Goal: Navigation & Orientation: Find specific page/section

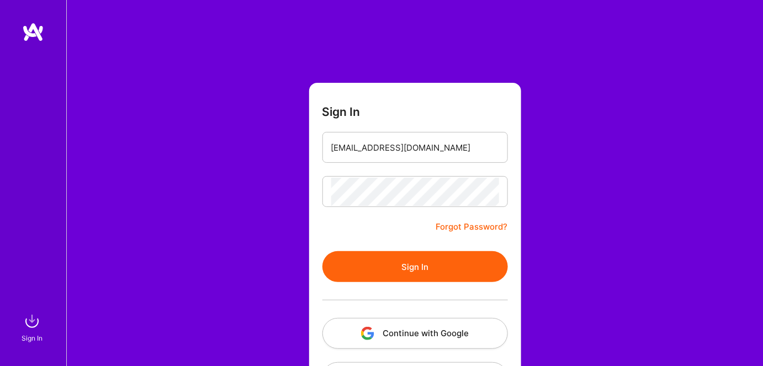
click at [369, 262] on button "Sign In" at bounding box center [414, 266] width 185 height 31
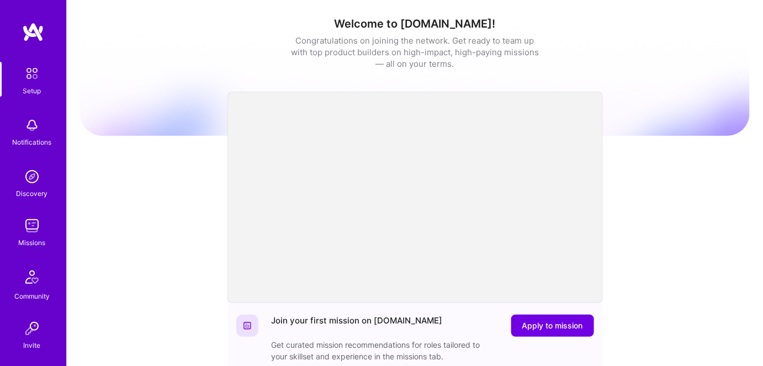
click at [23, 229] on img at bounding box center [32, 226] width 22 height 22
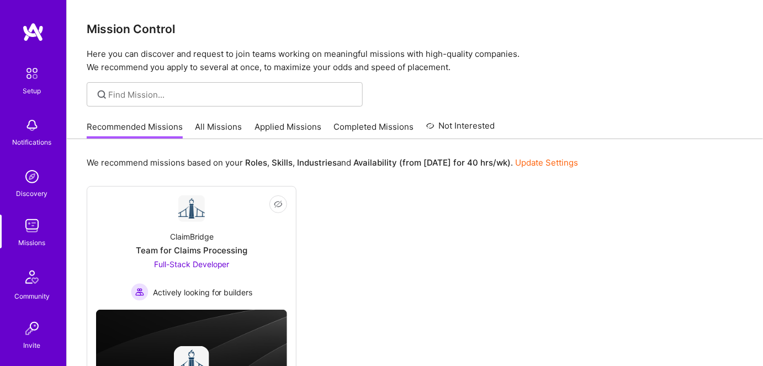
click at [219, 127] on link "All Missions" at bounding box center [218, 130] width 47 height 18
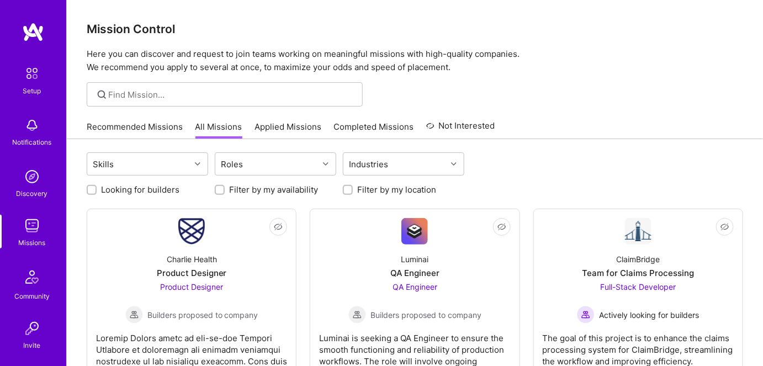
click at [285, 123] on link "Applied Missions" at bounding box center [287, 130] width 67 height 18
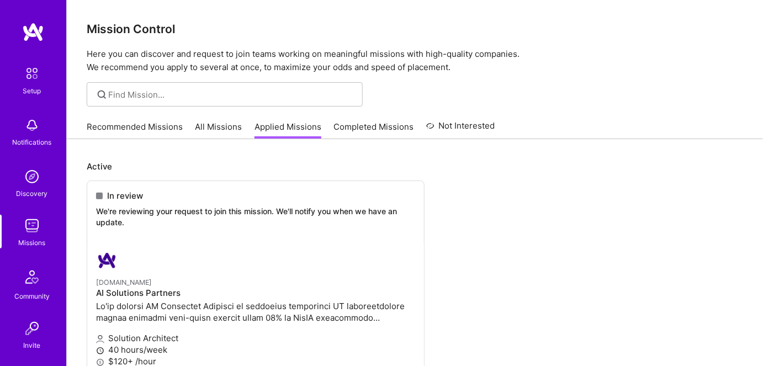
click at [217, 123] on link "All Missions" at bounding box center [218, 130] width 47 height 18
